Goal: Find specific page/section: Find specific page/section

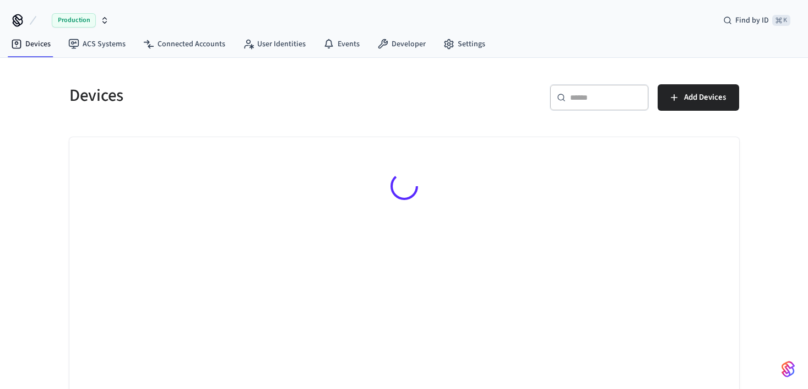
click at [47, 21] on button "Production" at bounding box center [76, 20] width 73 height 23
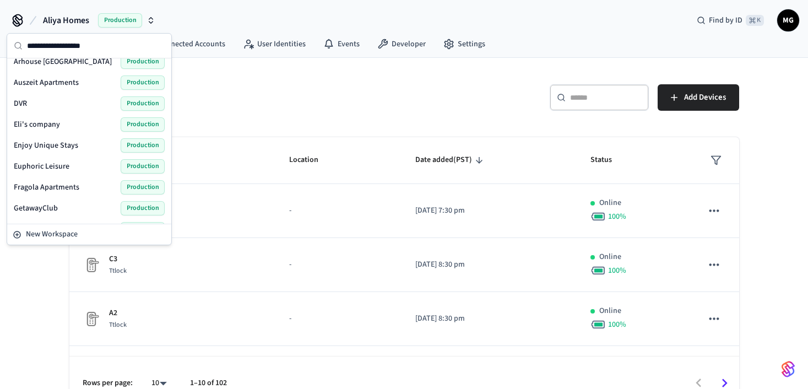
scroll to position [36, 0]
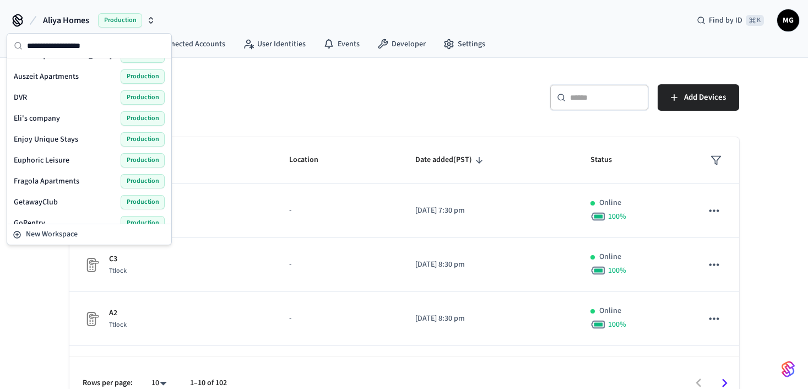
click at [53, 143] on span "Enjoy Unique Stays" at bounding box center [46, 139] width 64 height 11
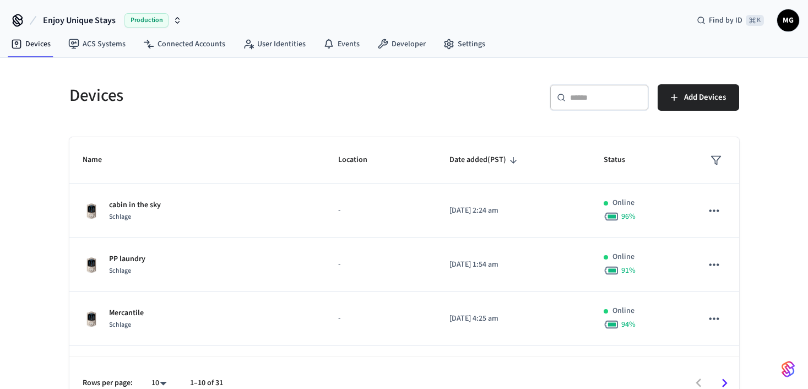
click at [582, 97] on input "text" at bounding box center [606, 97] width 72 height 11
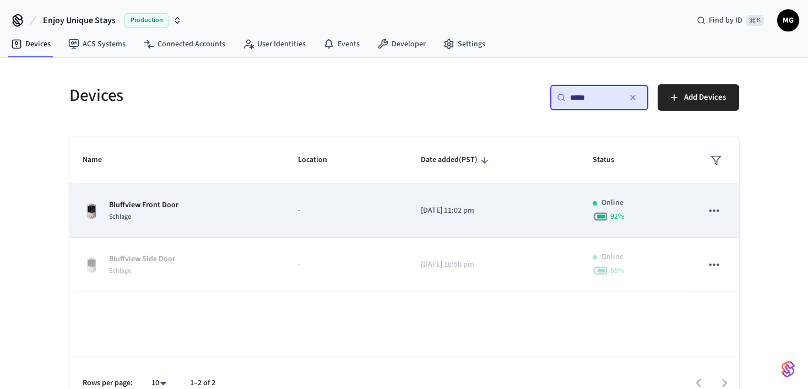
type input "*****"
click at [386, 214] on p "-" at bounding box center [346, 211] width 97 height 12
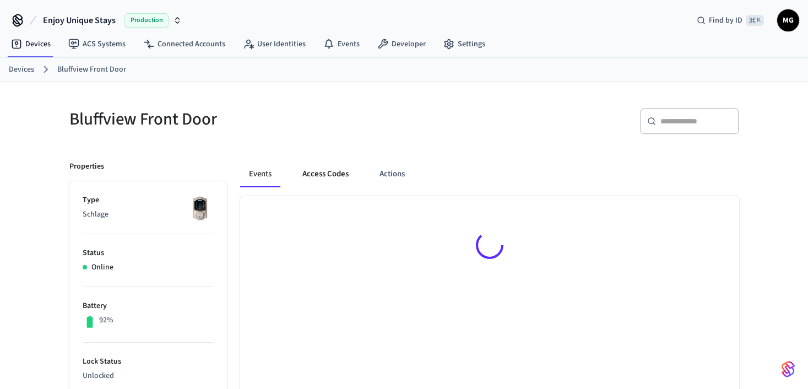
click at [339, 171] on button "Access Codes" at bounding box center [326, 174] width 64 height 26
